Goal: Check status: Check status

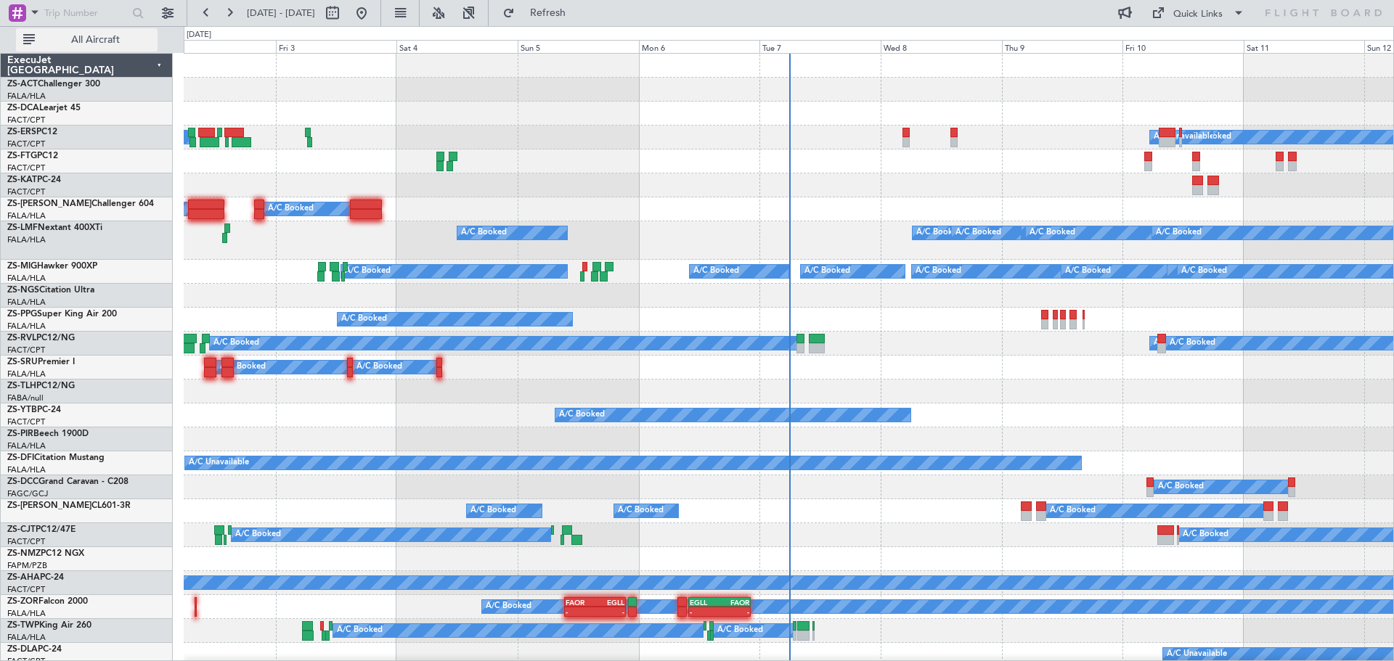
click at [64, 40] on span "All Aircraft" at bounding box center [95, 40] width 115 height 10
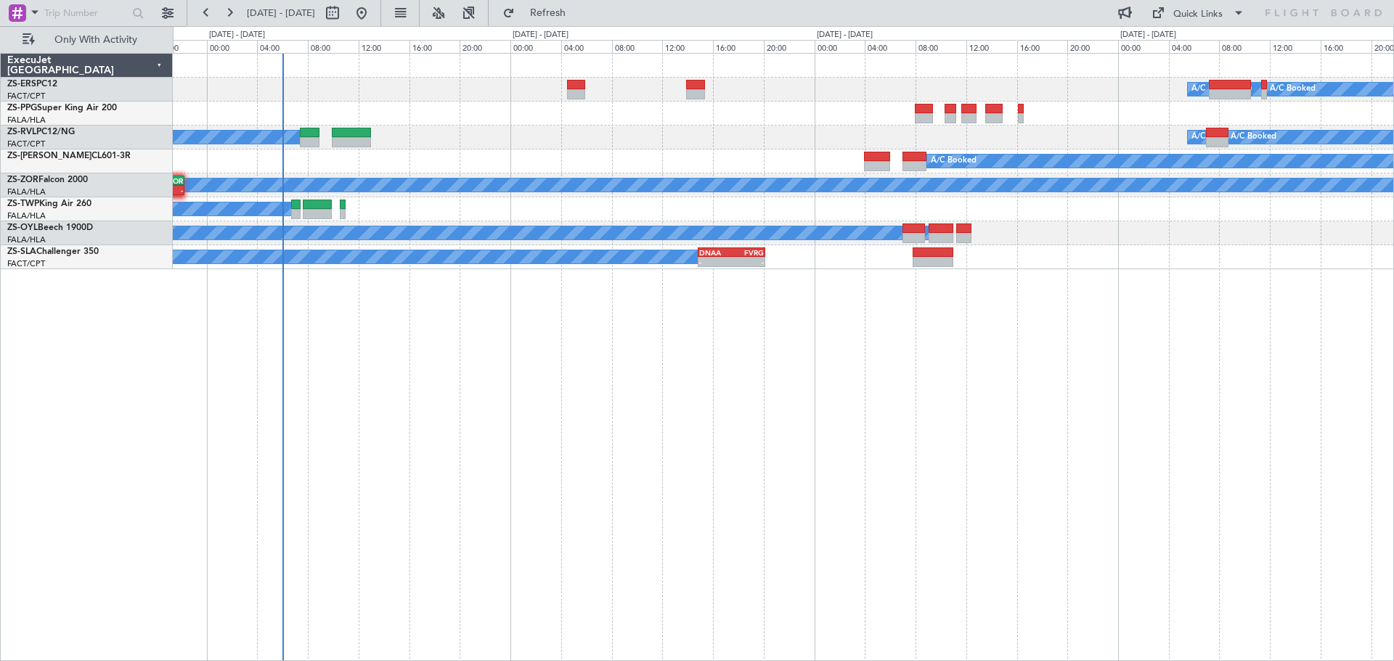
click at [1025, 468] on div "A/C Unavailable A/C Booked A/C Booked A/C Booked A/C Booked A/C Unavailable A/C…" at bounding box center [783, 357] width 1221 height 608
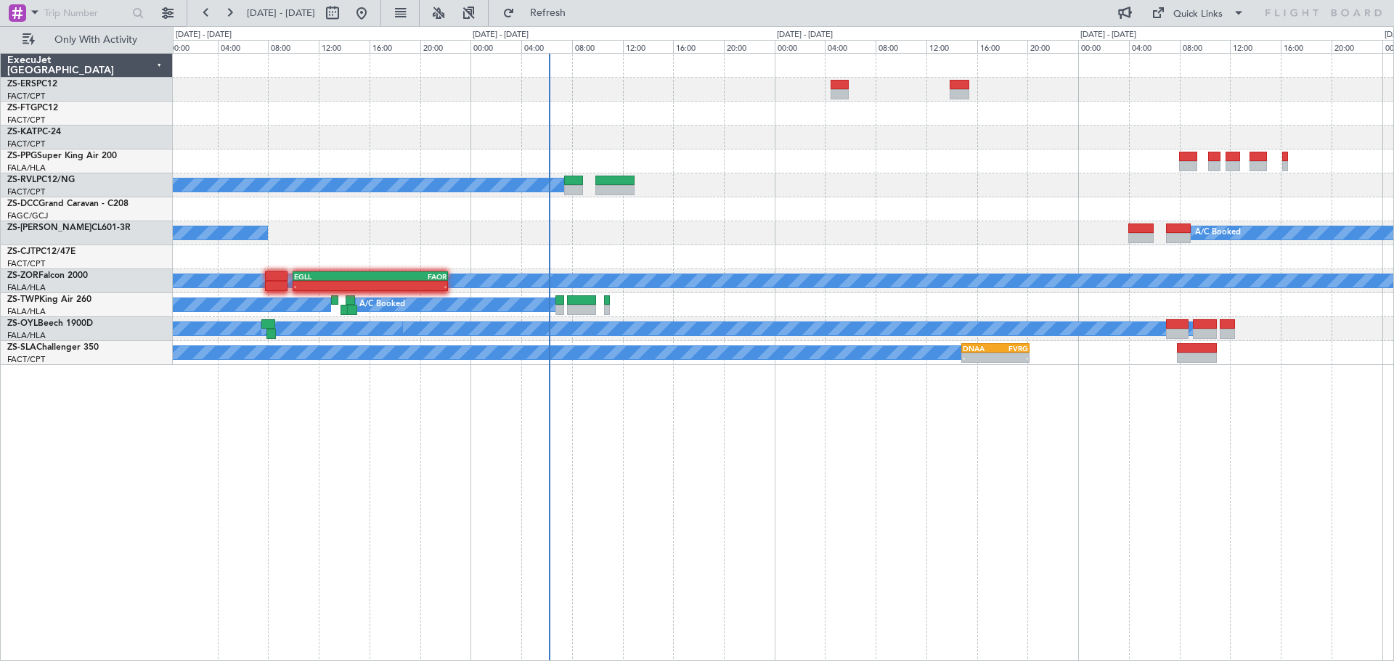
click at [1047, 508] on div "A/C Unavailable A/C Booked A/C Booked A/C Booked A/C Booked A/C Booked A/C Unav…" at bounding box center [783, 357] width 1221 height 608
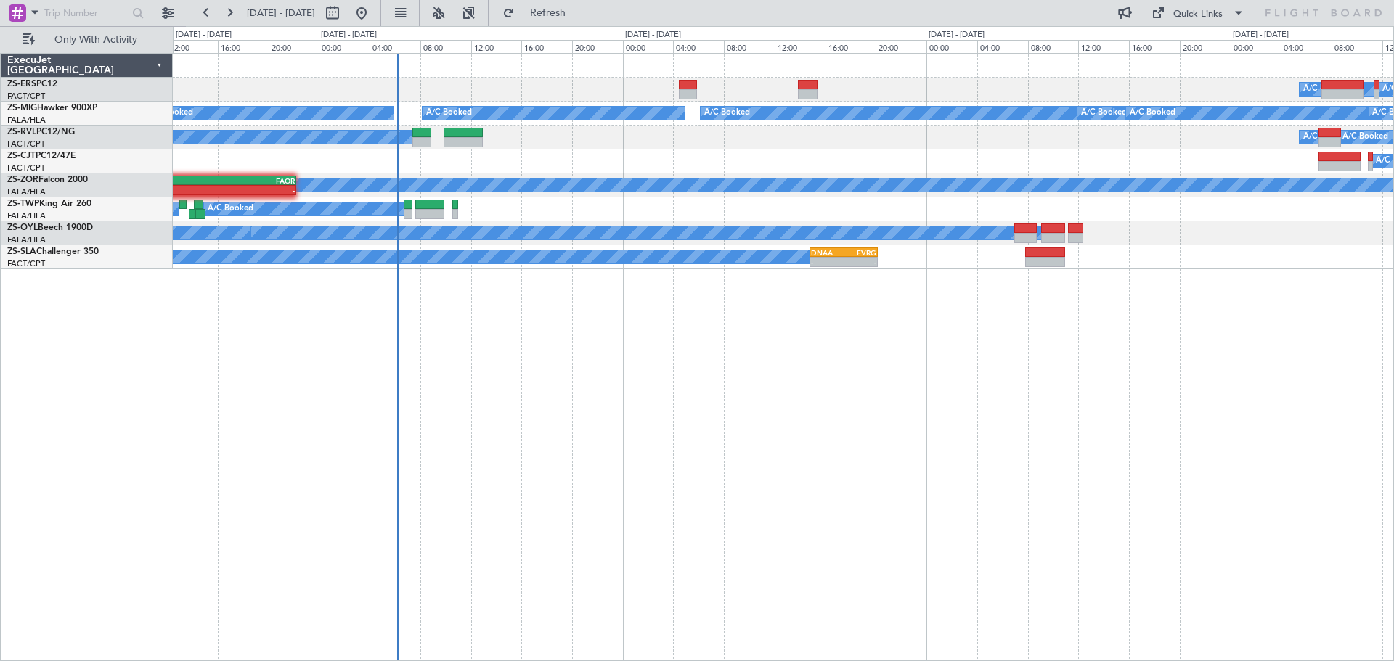
click at [498, 514] on div "A/C Unavailable A/C Booked A/C Booked A/C Booked A/C Booked A/C Booked A/C Book…" at bounding box center [783, 357] width 1221 height 608
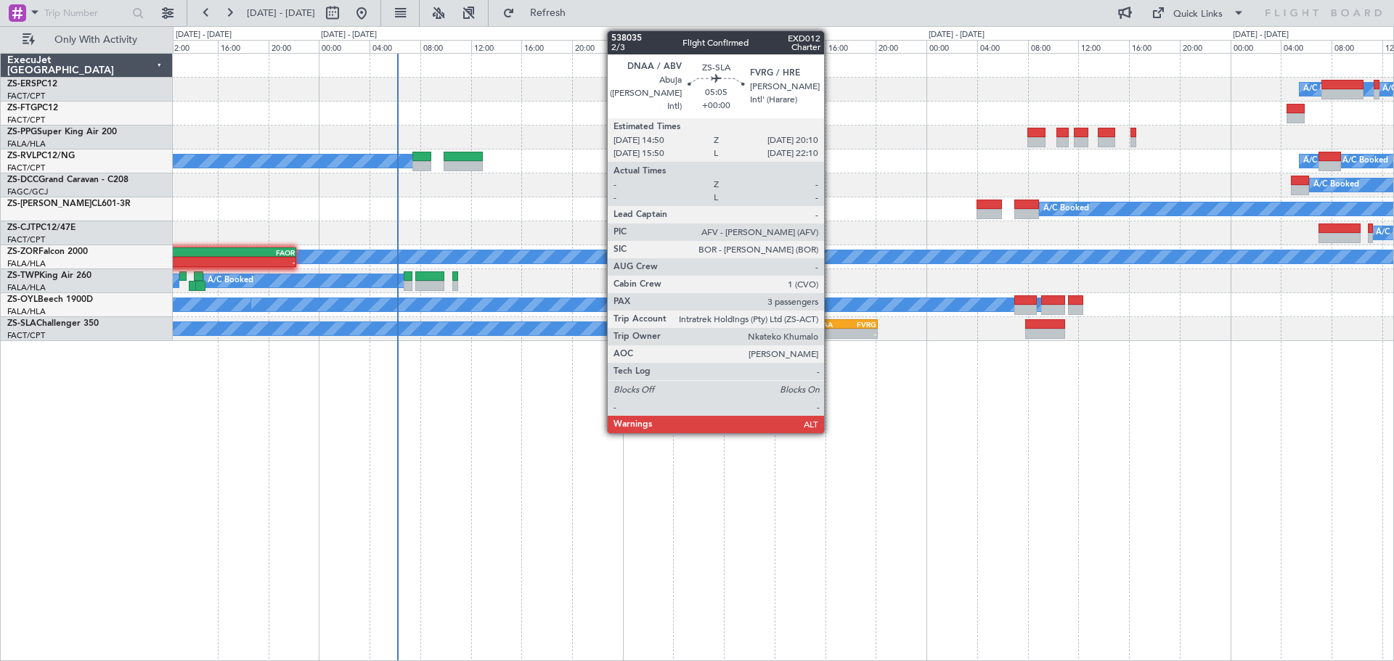
click at [831, 327] on div "DNAA" at bounding box center [827, 324] width 33 height 9
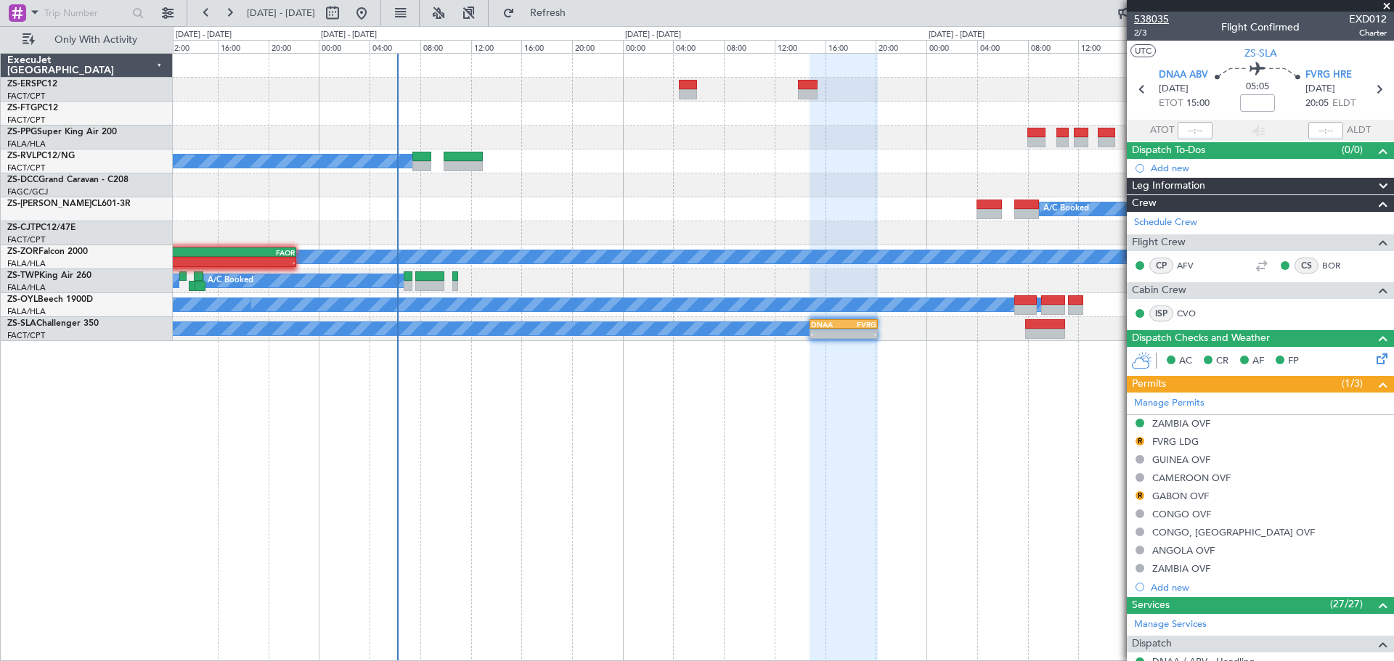
click at [1154, 19] on span "538035" at bounding box center [1151, 19] width 35 height 15
click at [1389, 4] on span at bounding box center [1387, 6] width 15 height 13
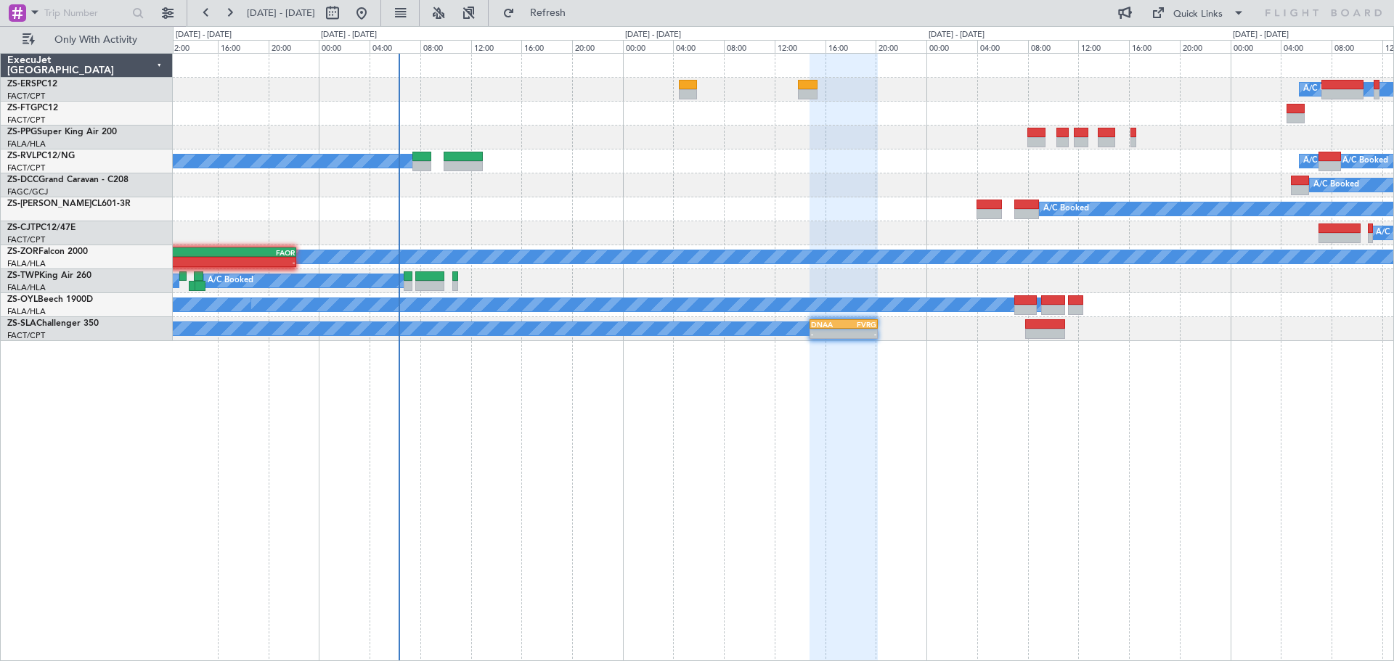
type input "0"
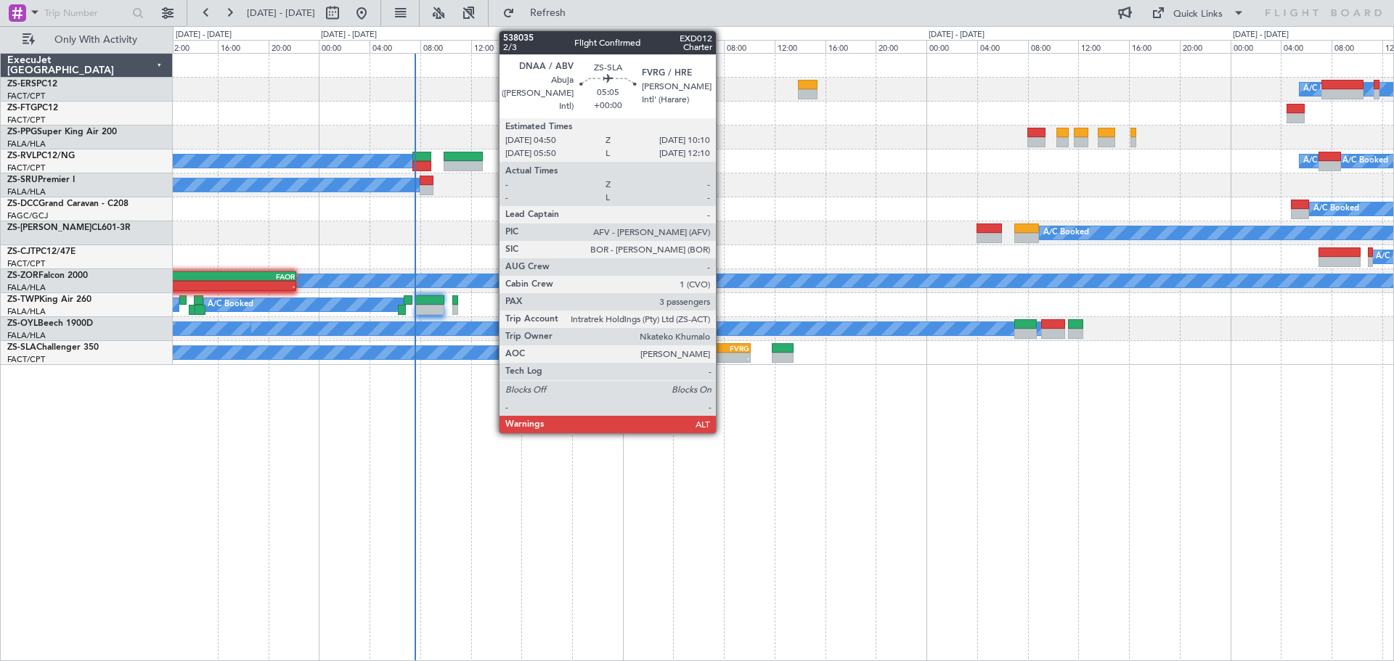
click at [722, 354] on div "-" at bounding box center [733, 358] width 33 height 9
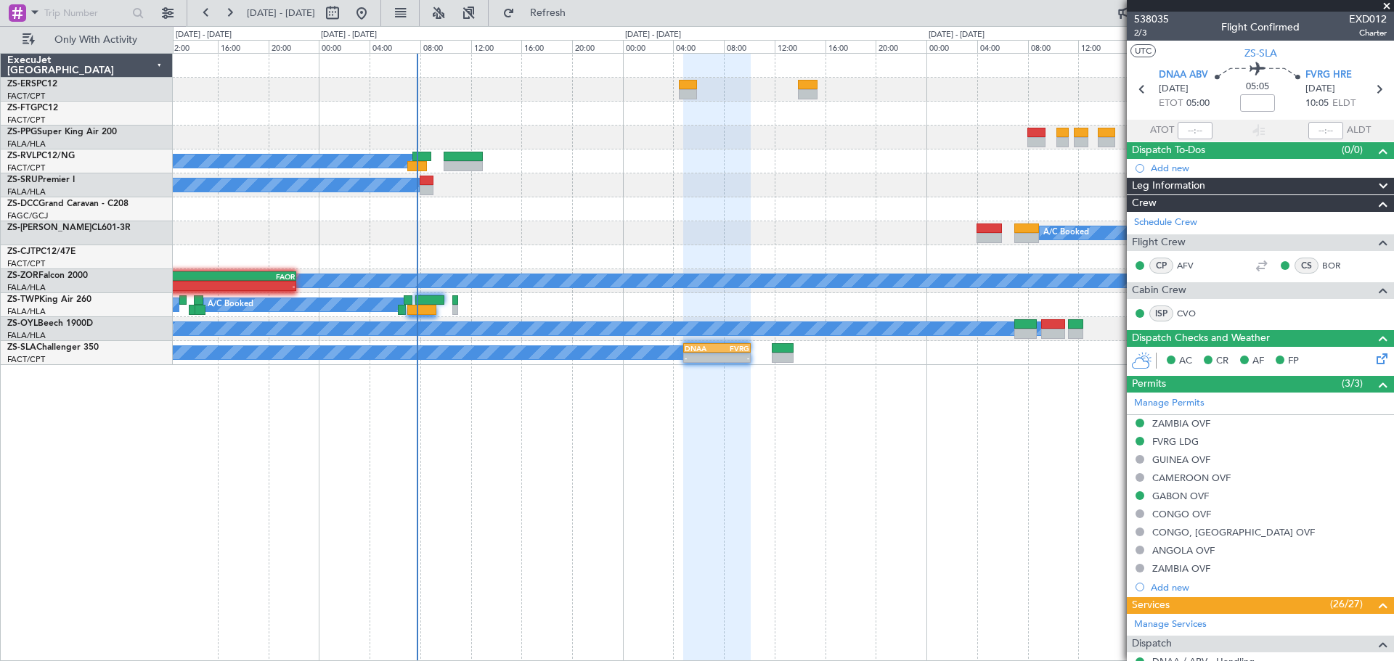
click at [794, 351] on div "A/C Booked A/C Booked - - DNAA 04:50 Z FVRG 10:10 Z 12:36 Z 18:55 Z FAOR 11:10 …" at bounding box center [783, 353] width 1221 height 24
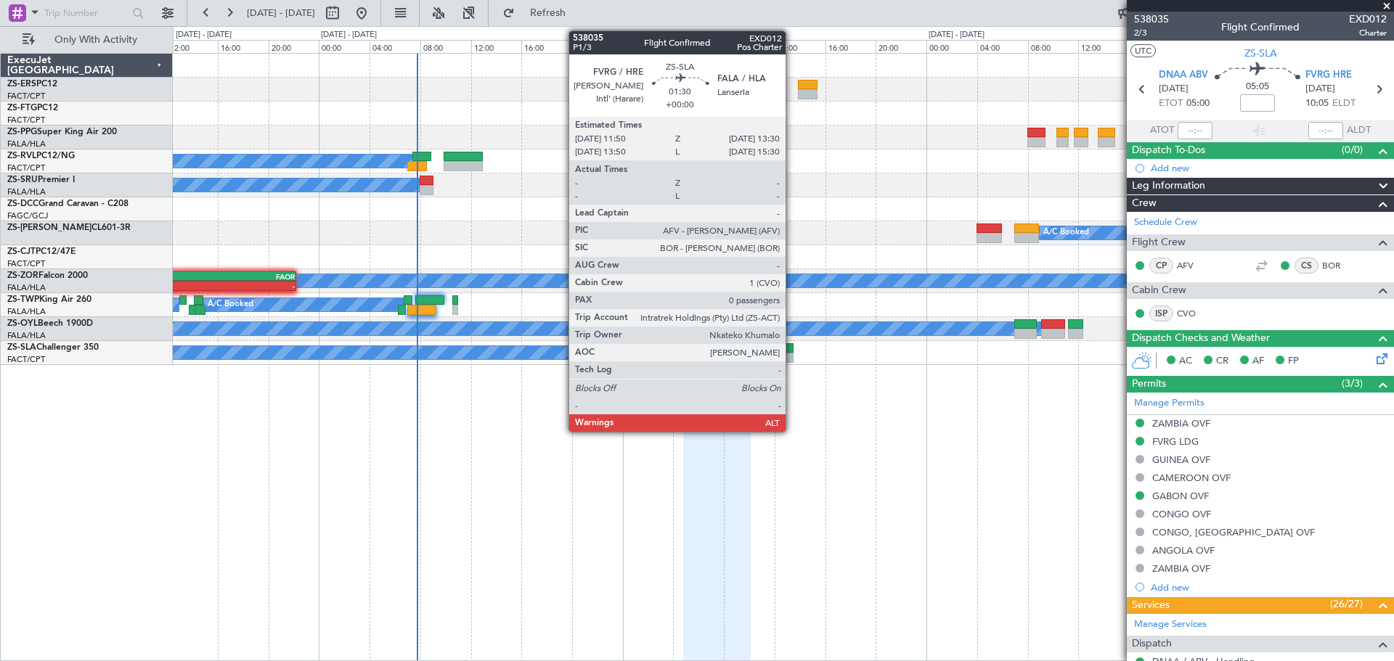
click at [791, 352] on div at bounding box center [783, 348] width 22 height 10
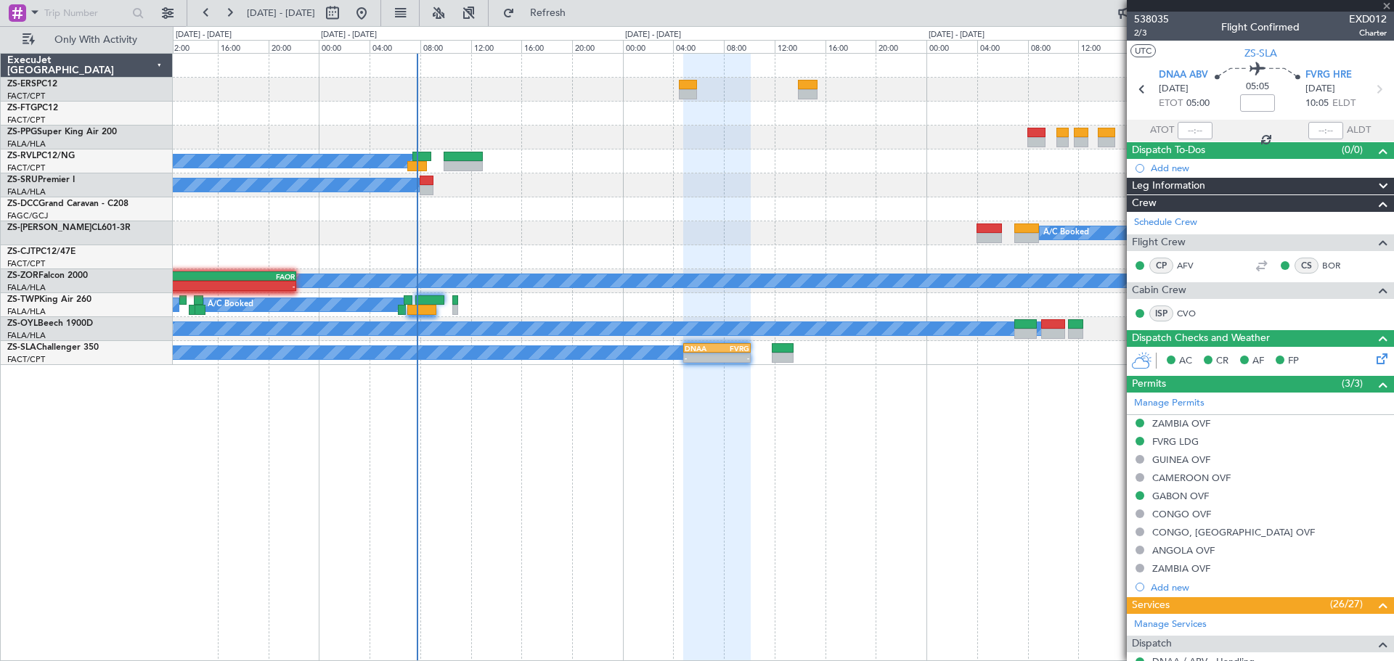
type input "0"
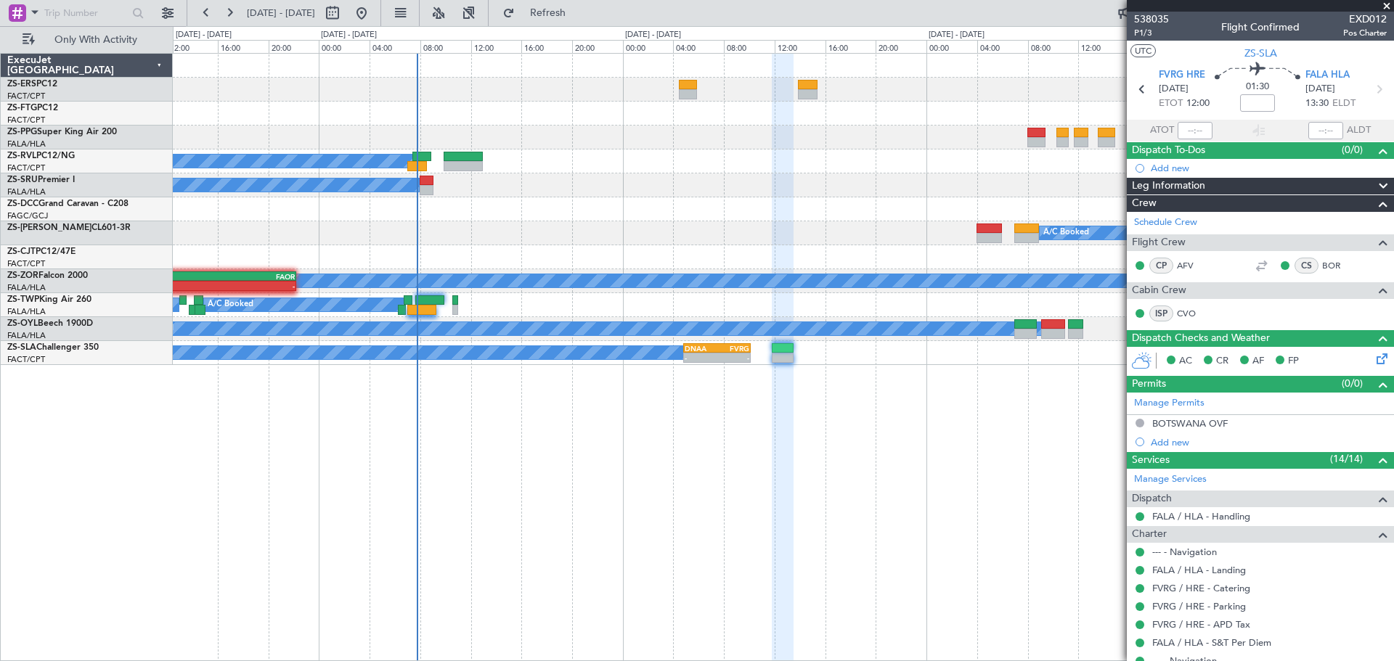
click at [1385, 9] on span at bounding box center [1387, 6] width 15 height 13
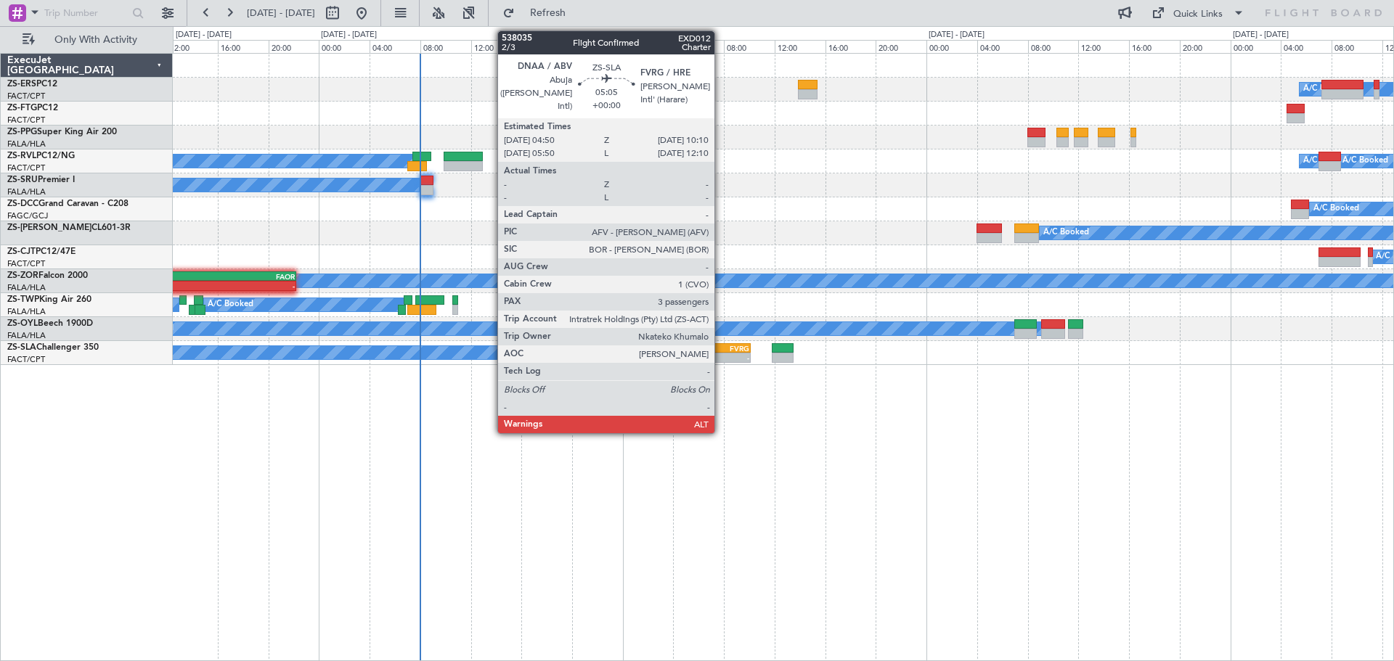
click at [721, 354] on div "-" at bounding box center [733, 358] width 33 height 9
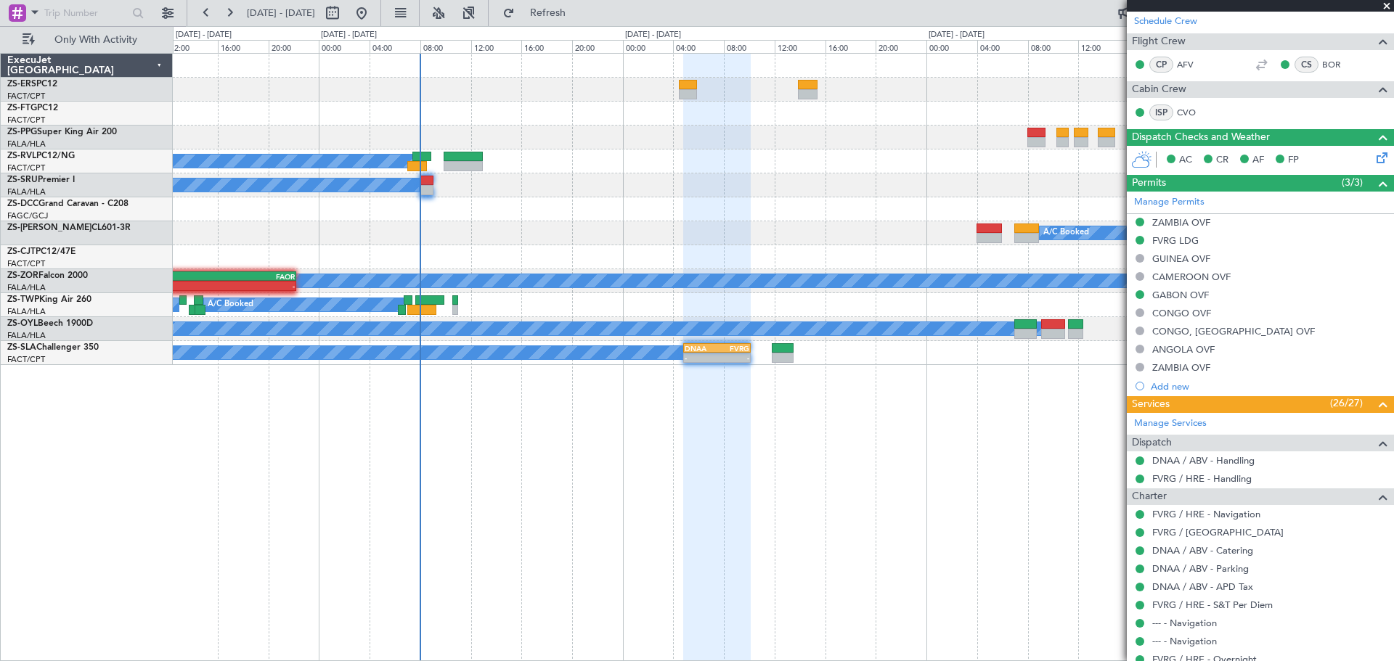
scroll to position [218, 0]
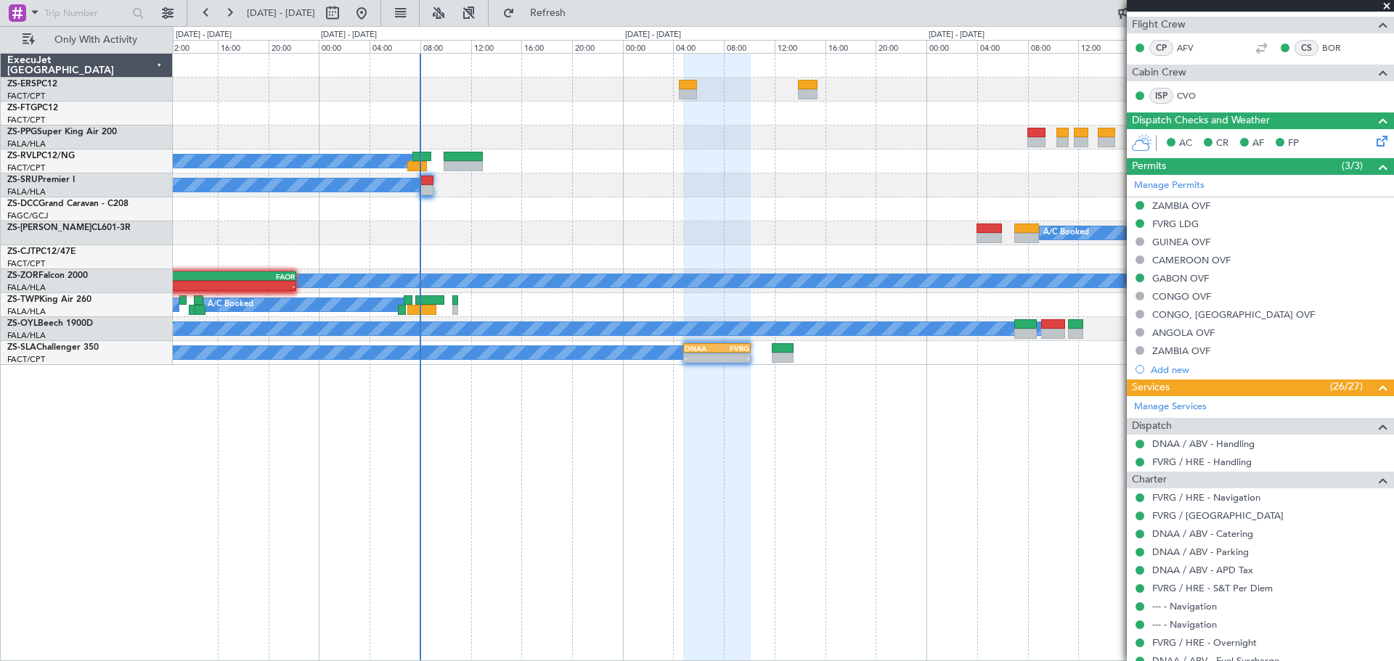
click at [1385, 2] on span at bounding box center [1387, 6] width 15 height 13
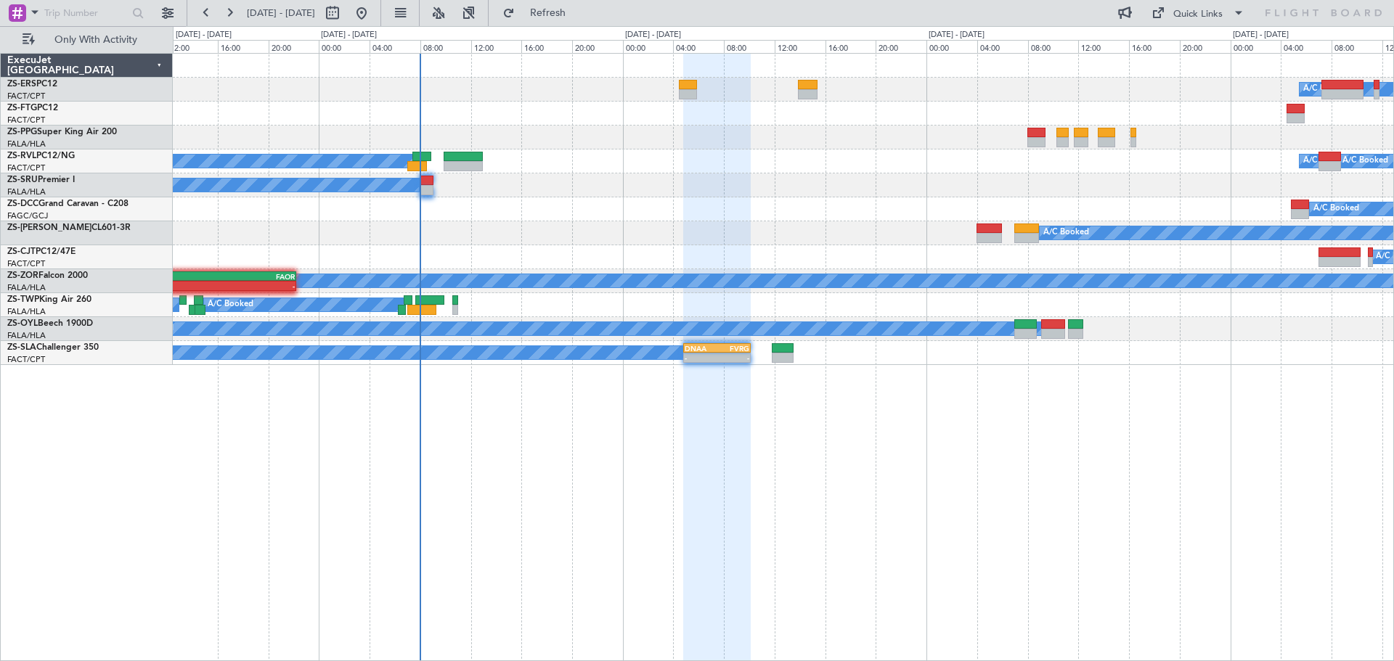
type input "0"
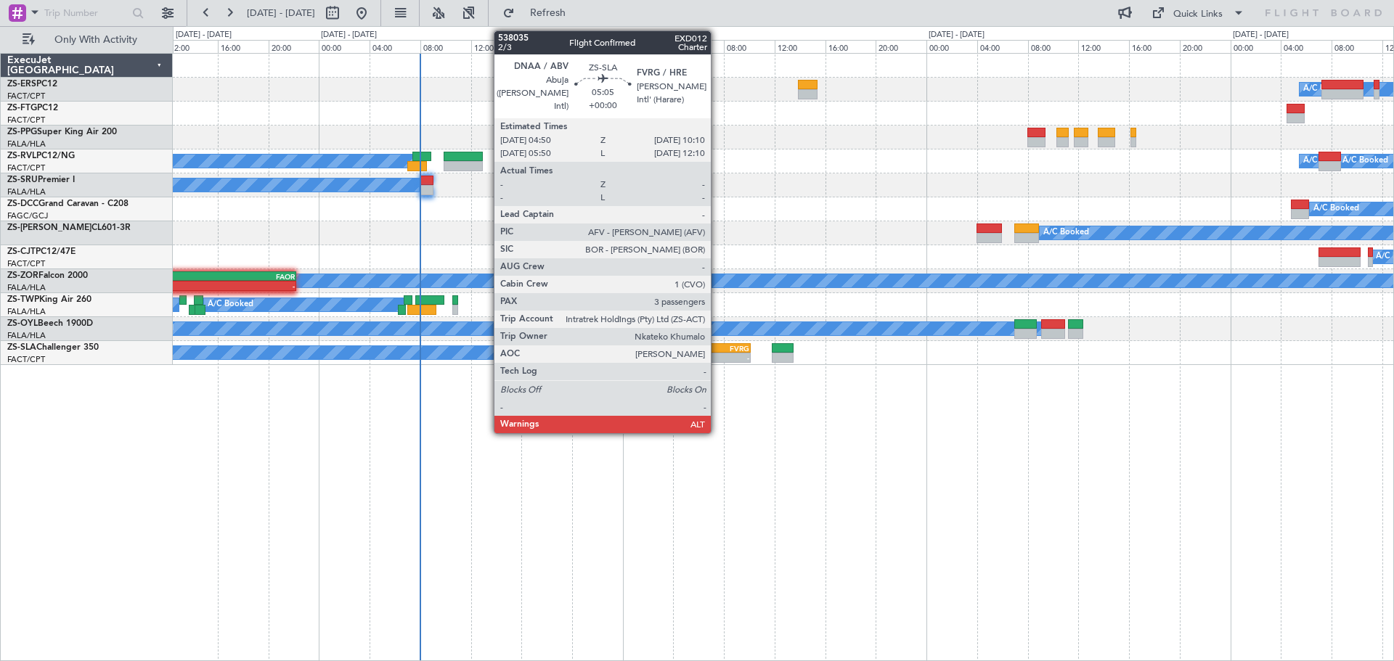
click at [717, 349] on div "FVRG" at bounding box center [733, 348] width 33 height 9
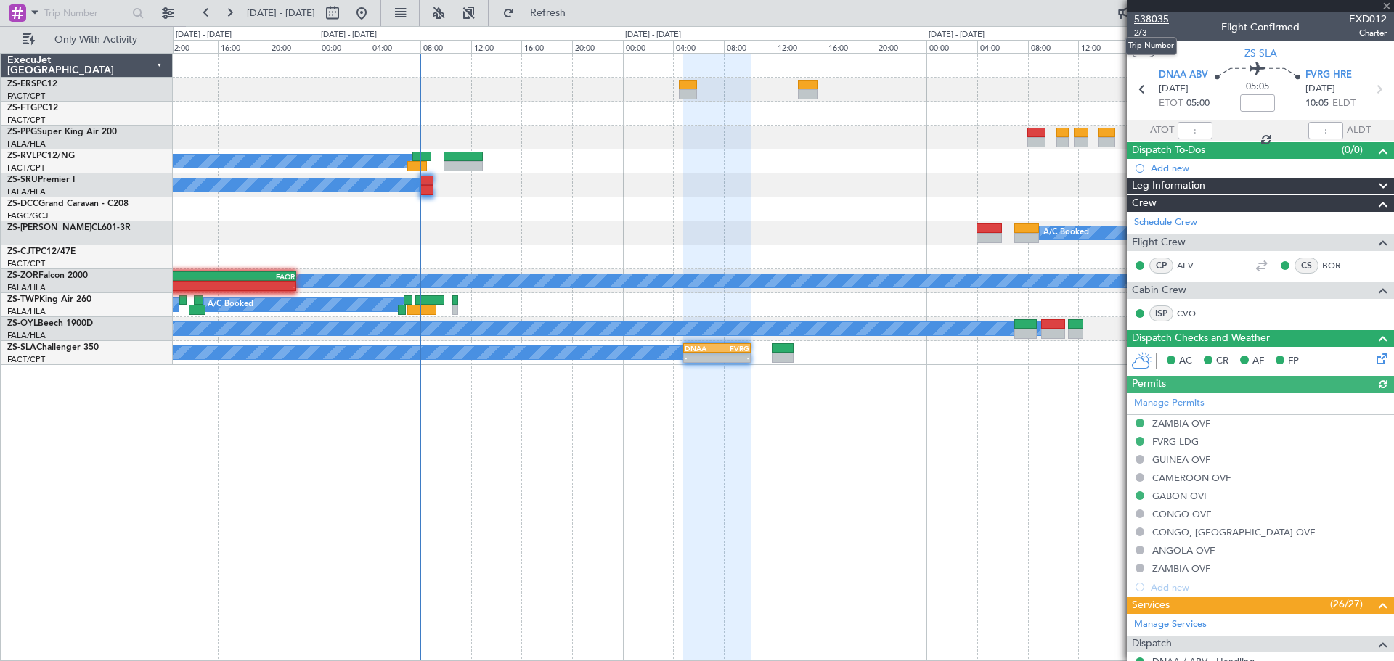
click at [1159, 17] on span "538035" at bounding box center [1151, 19] width 35 height 15
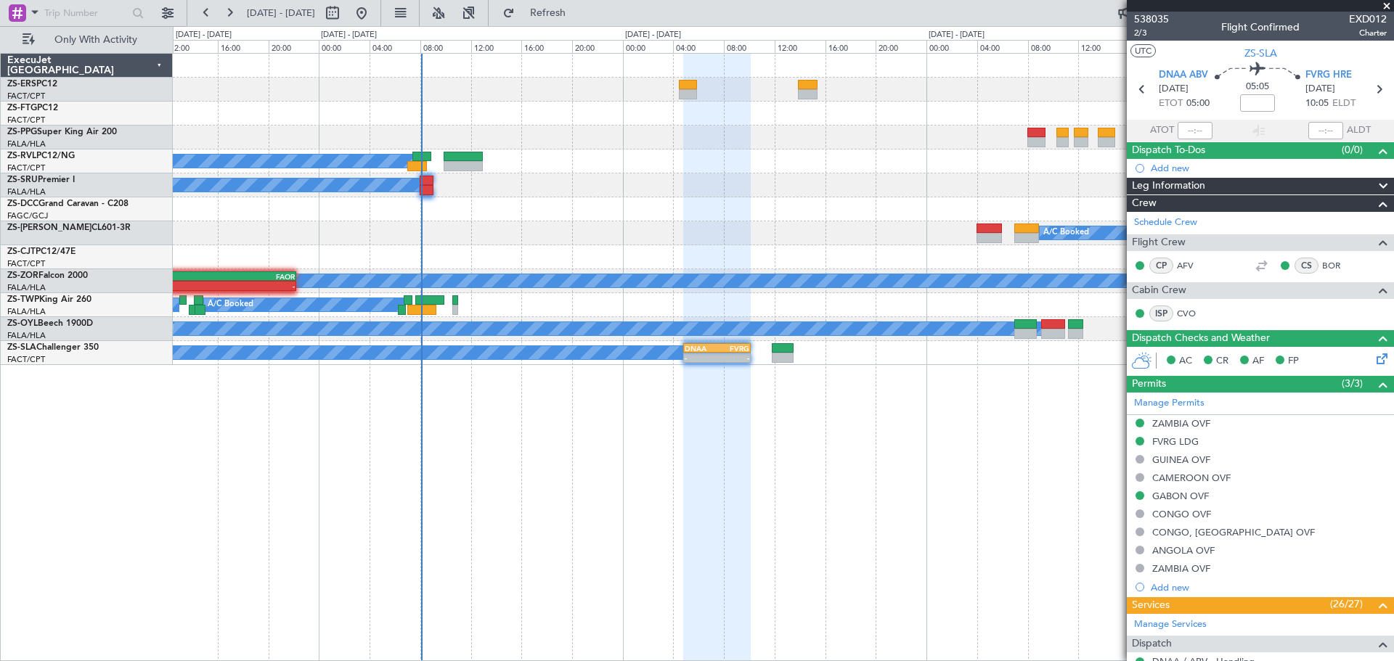
click at [1385, 7] on span at bounding box center [1387, 6] width 15 height 13
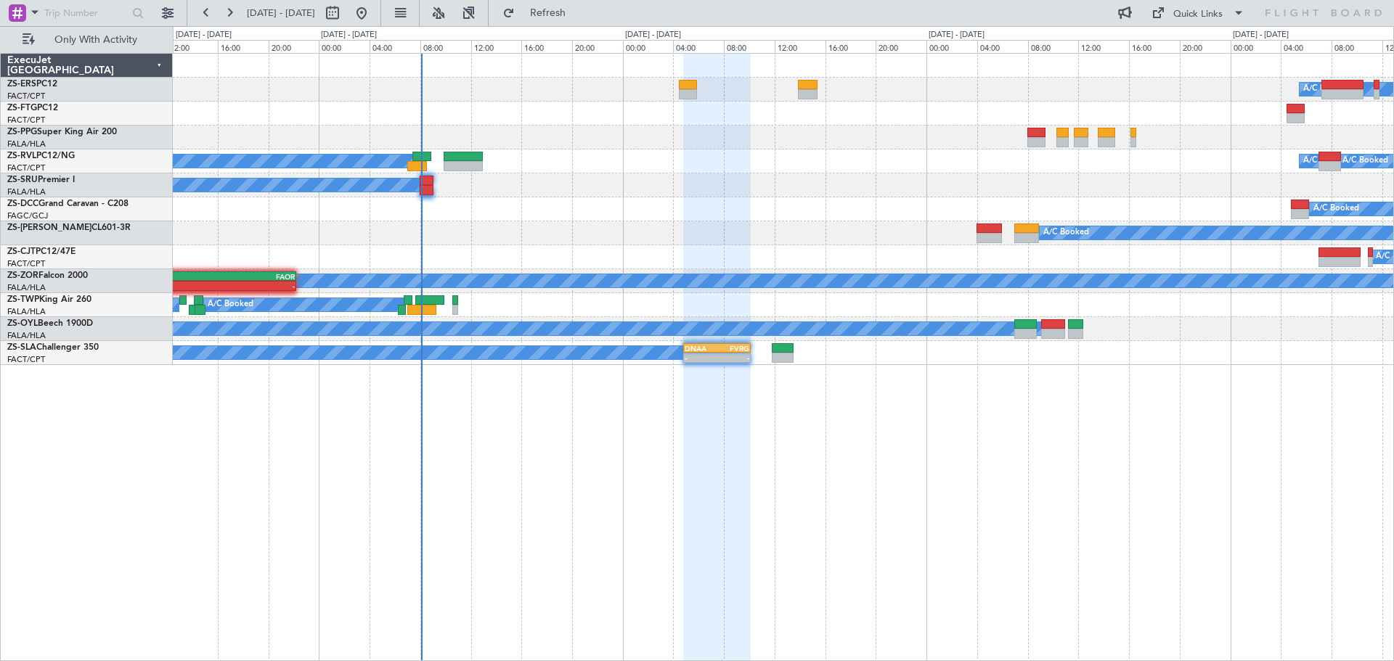
type input "0"
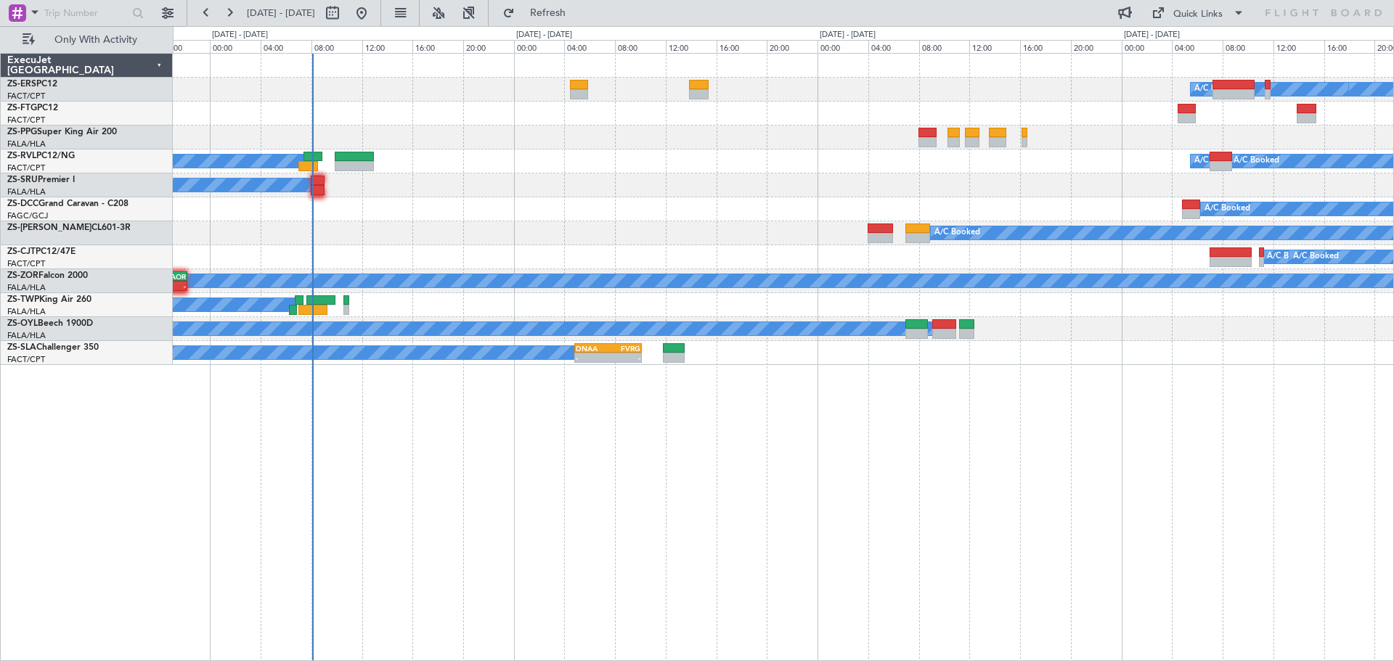
click at [969, 428] on div "A/C Booked A/C Unavailable A/C Booked A/C Booked A/C Booked A/C Unavailable A/C…" at bounding box center [783, 357] width 1221 height 608
